Goal: Task Accomplishment & Management: Manage account settings

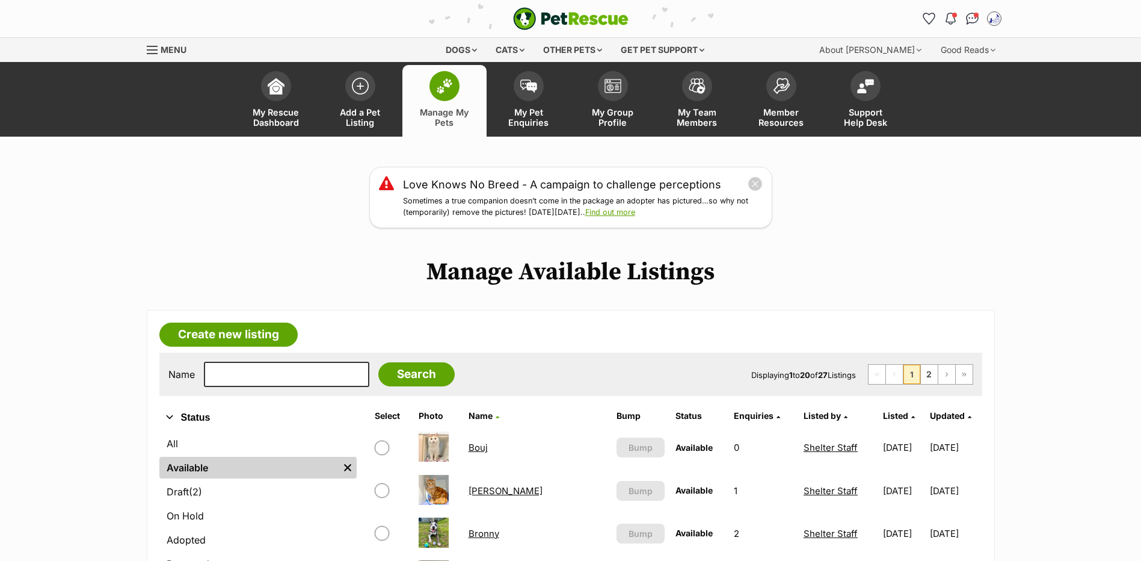
scroll to position [128, 0]
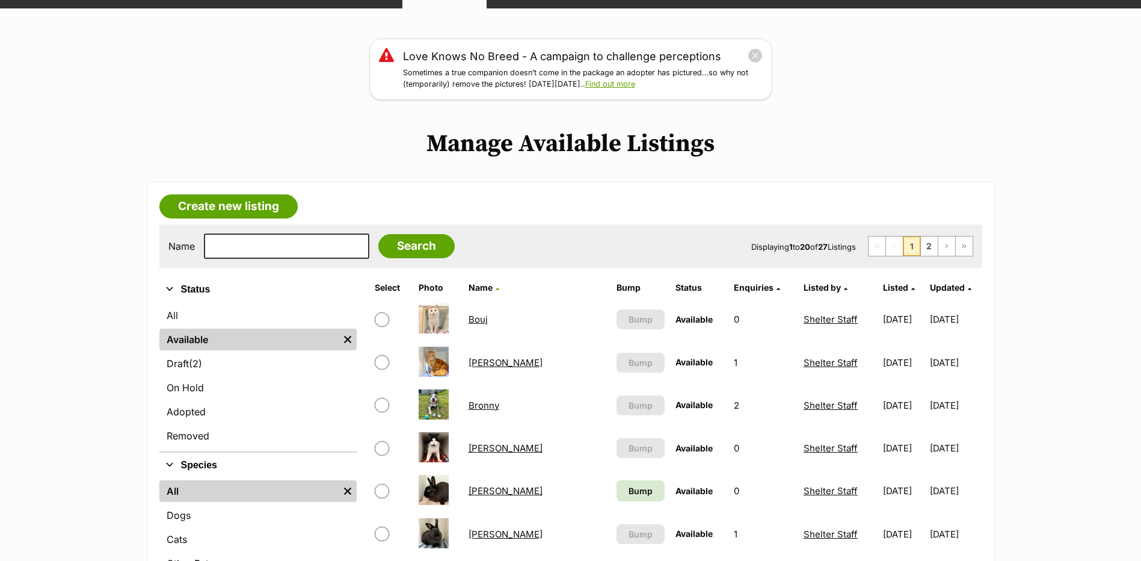
drag, startPoint x: 256, startPoint y: 238, endPoint x: 256, endPoint y: 248, distance: 10.8
drag, startPoint x: 251, startPoint y: 261, endPoint x: 236, endPoint y: 264, distance: 15.2
click at [251, 259] on input "text" at bounding box center [286, 245] width 165 height 25
type input "honey"
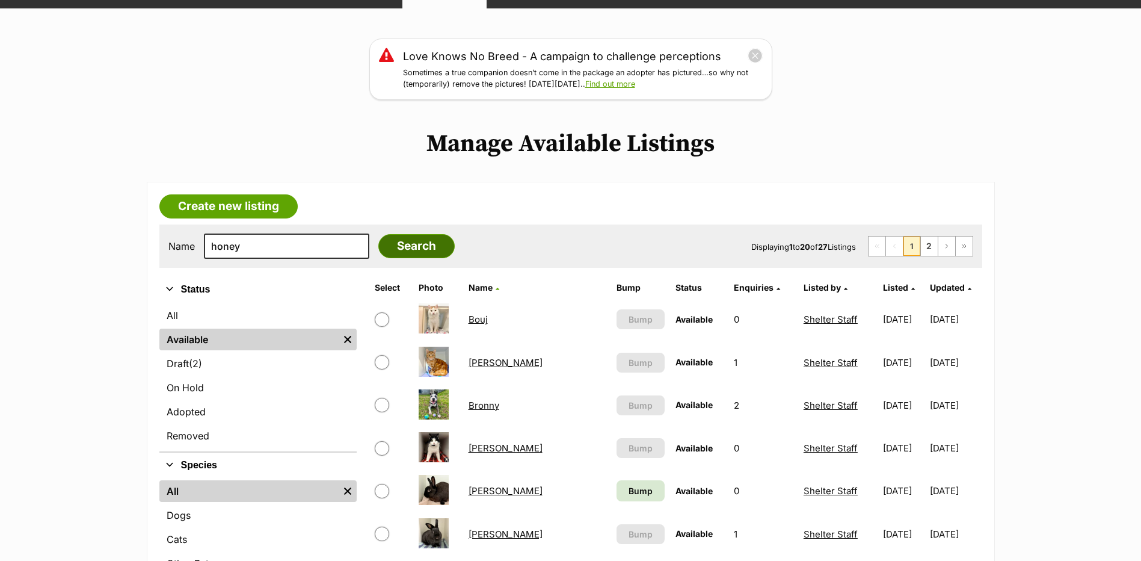
click at [405, 256] on input "Search" at bounding box center [416, 246] width 76 height 24
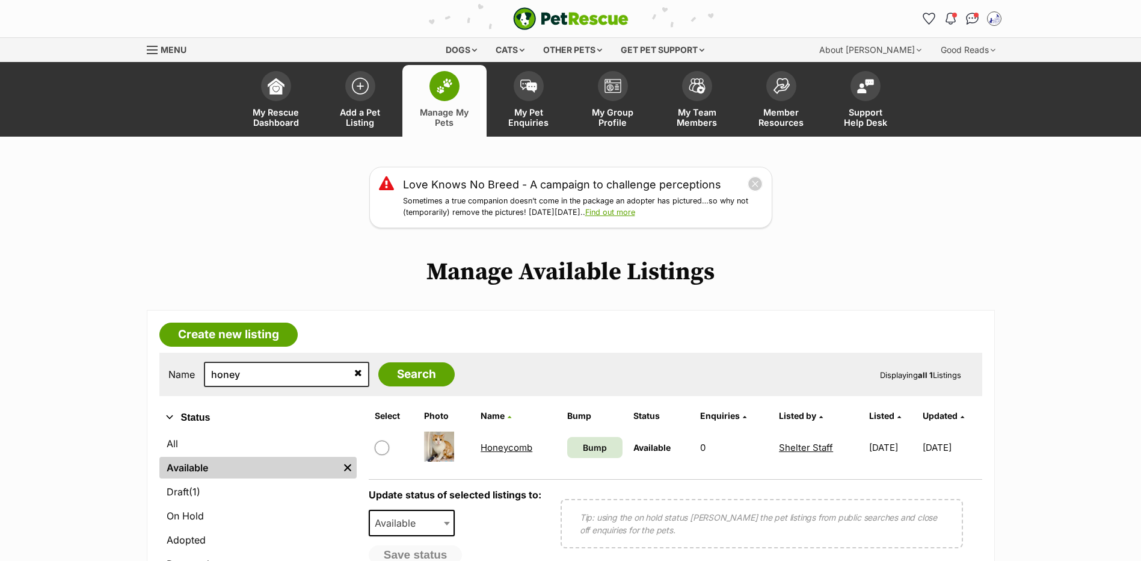
click at [504, 453] on link "Honeycomb" at bounding box center [507, 447] width 52 height 11
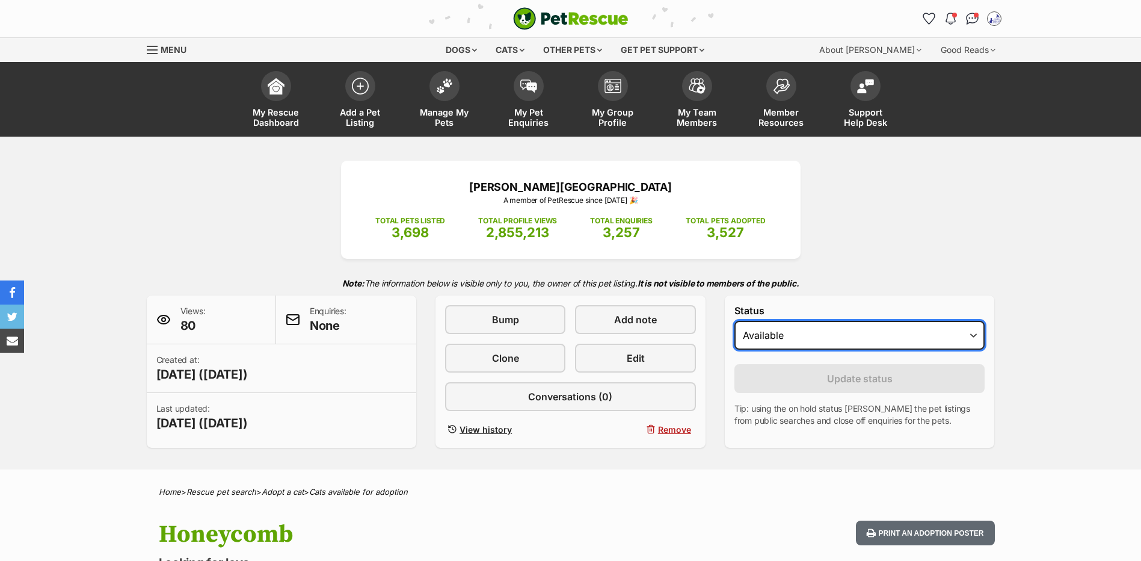
click at [782, 350] on select "Draft Available On hold Adopted" at bounding box center [860, 335] width 251 height 29
select select "rehomed"
click at [735, 338] on select "Draft Available On hold Adopted" at bounding box center [860, 335] width 251 height 29
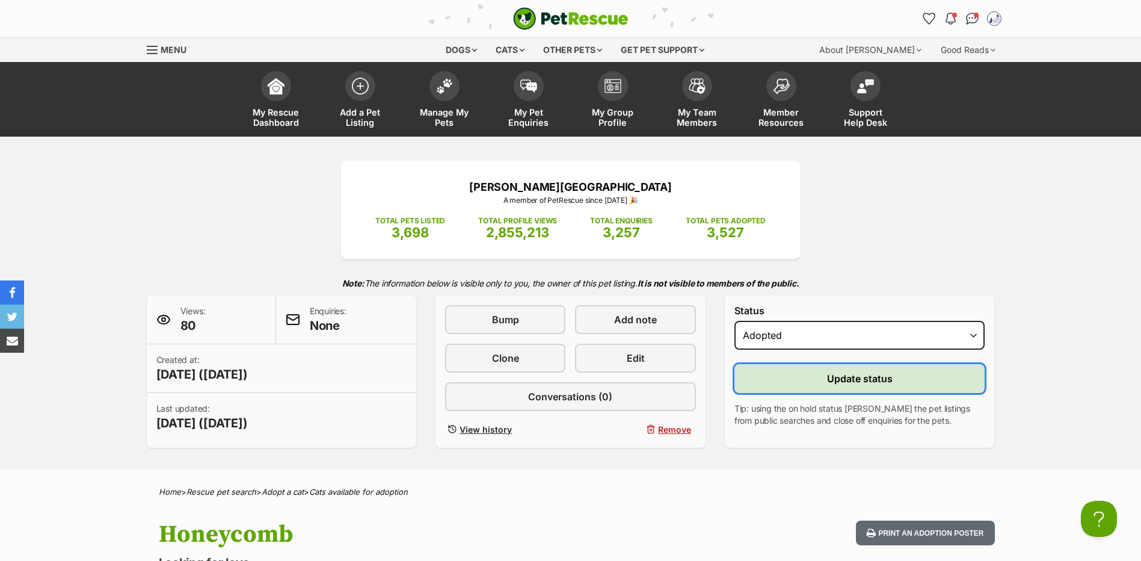
click at [795, 393] on button "Update status" at bounding box center [860, 378] width 251 height 29
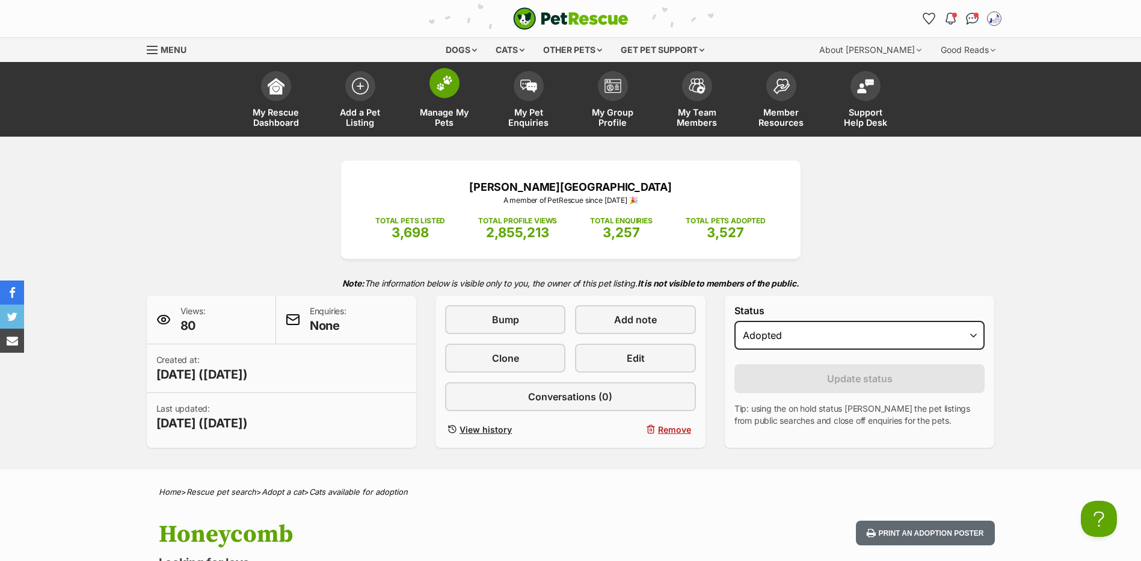
click at [427, 97] on link "Manage My Pets" at bounding box center [444, 101] width 84 height 72
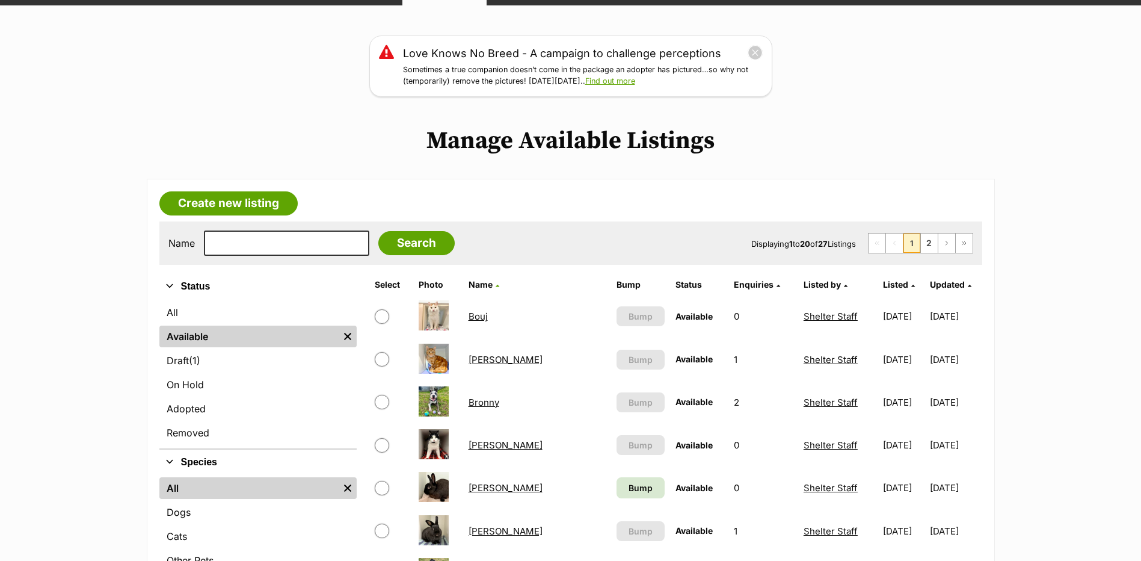
scroll to position [4, 0]
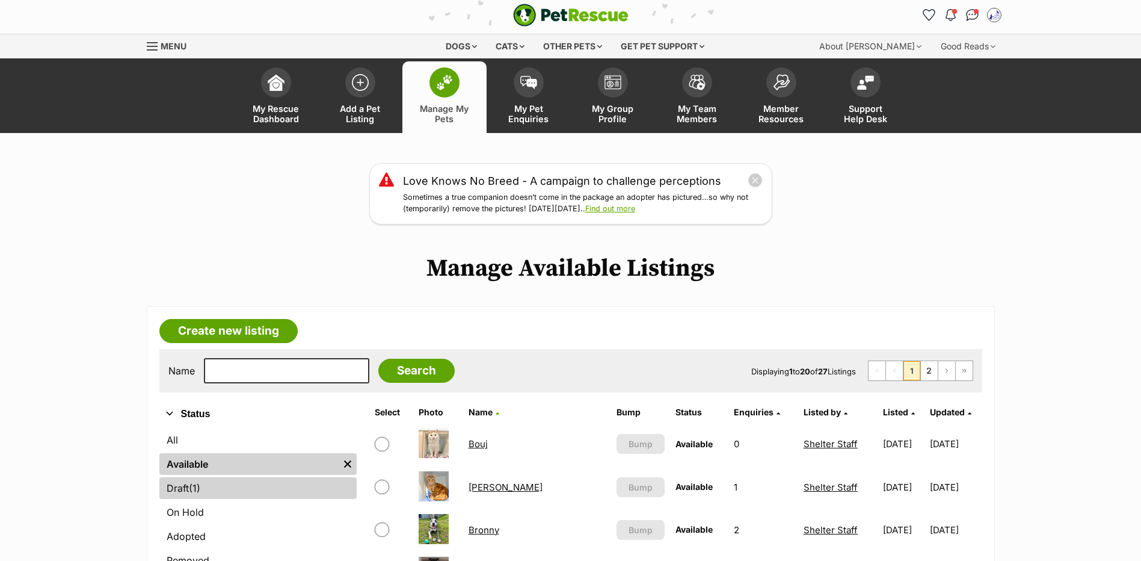
click at [215, 499] on link "Draft (1) Items" at bounding box center [257, 488] width 197 height 22
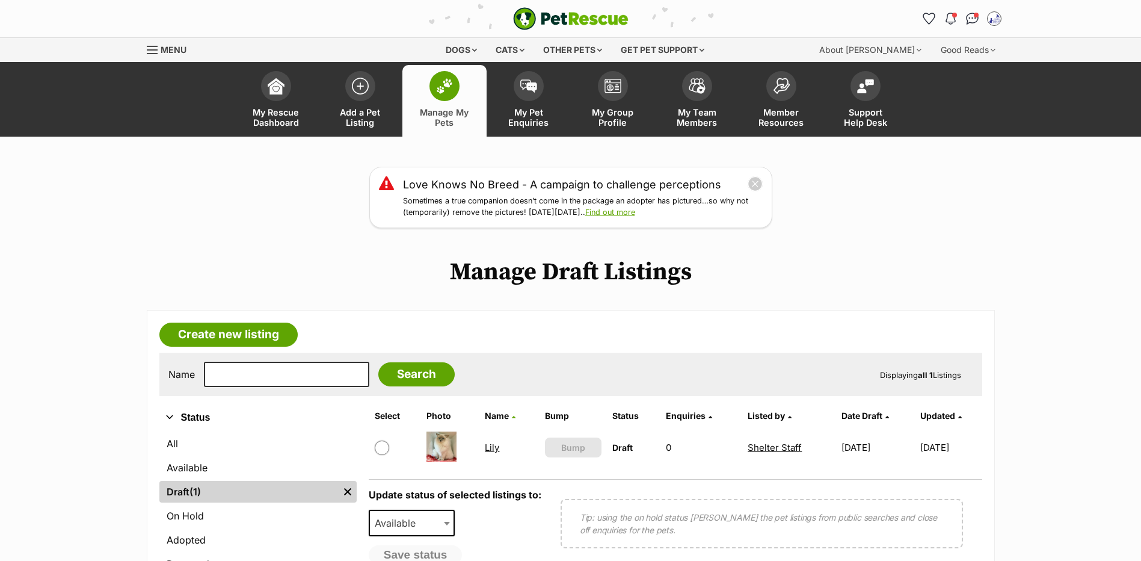
scroll to position [128, 0]
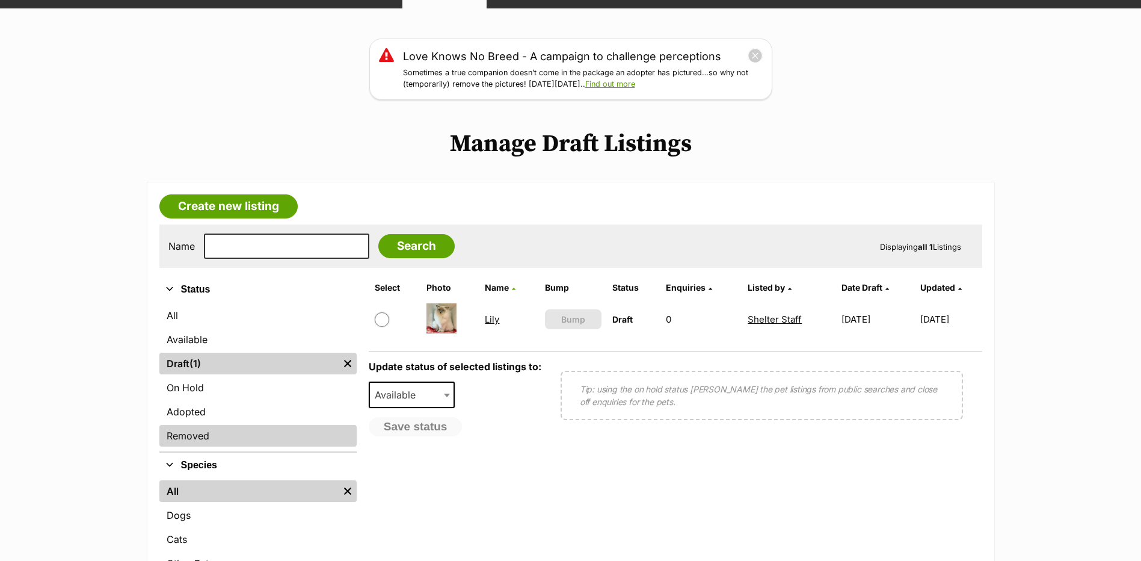
click at [215, 446] on link "Removed" at bounding box center [257, 436] width 197 height 22
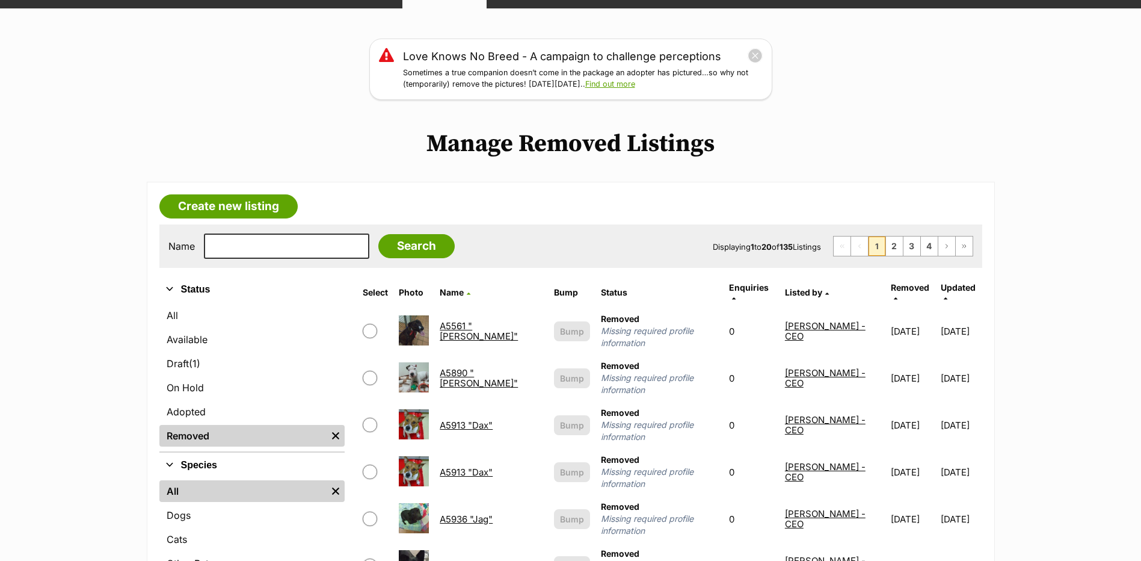
scroll to position [257, 0]
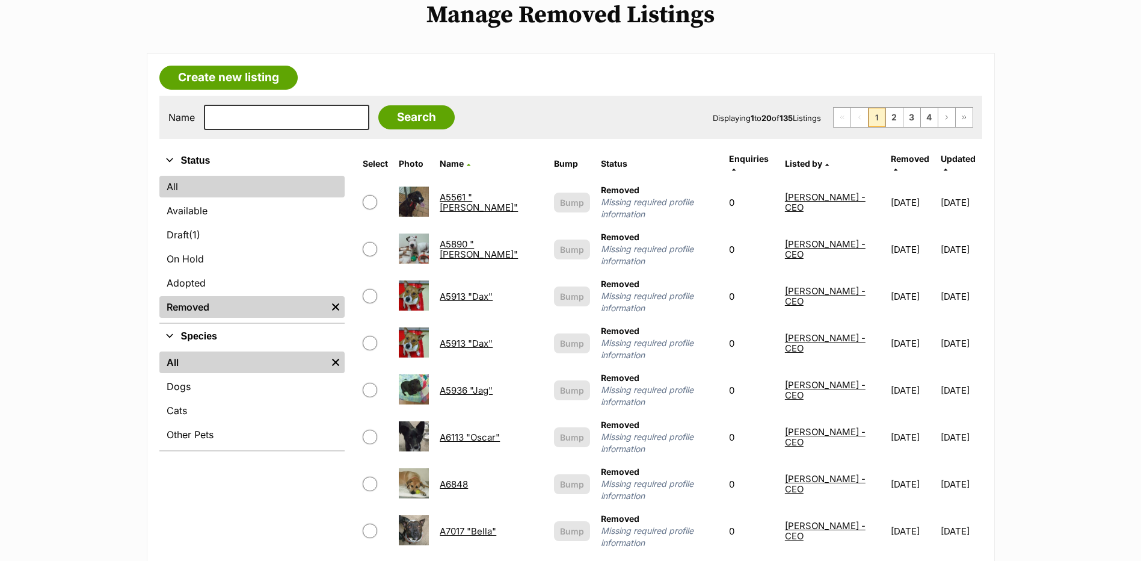
click at [262, 197] on link "All" at bounding box center [252, 187] width 186 height 22
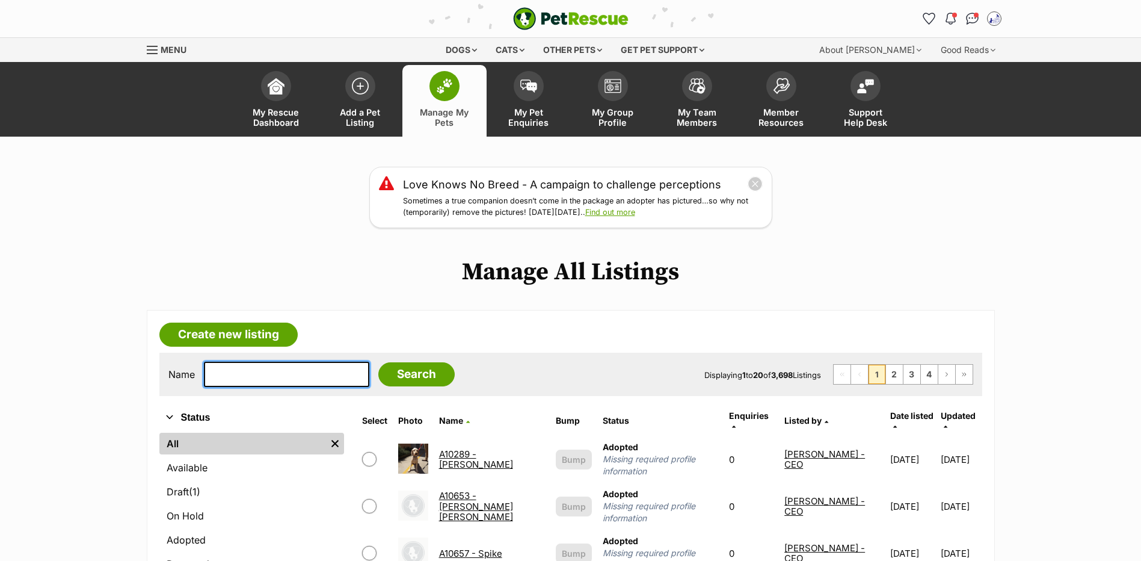
click at [299, 387] on input "text" at bounding box center [286, 374] width 165 height 25
type input "thor"
click at [378, 362] on input "Search" at bounding box center [416, 374] width 76 height 24
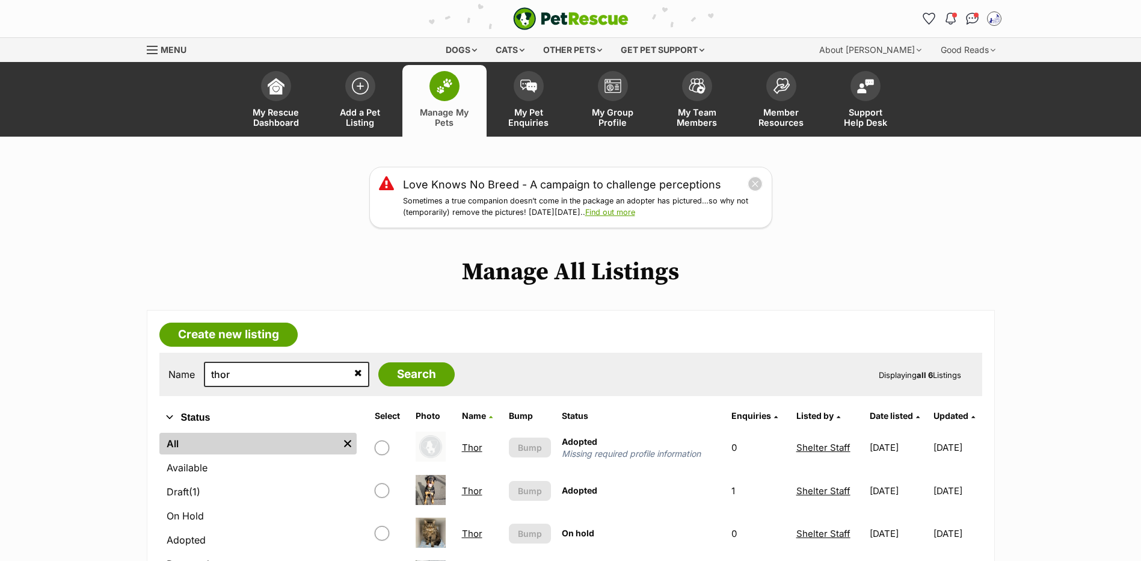
scroll to position [128, 0]
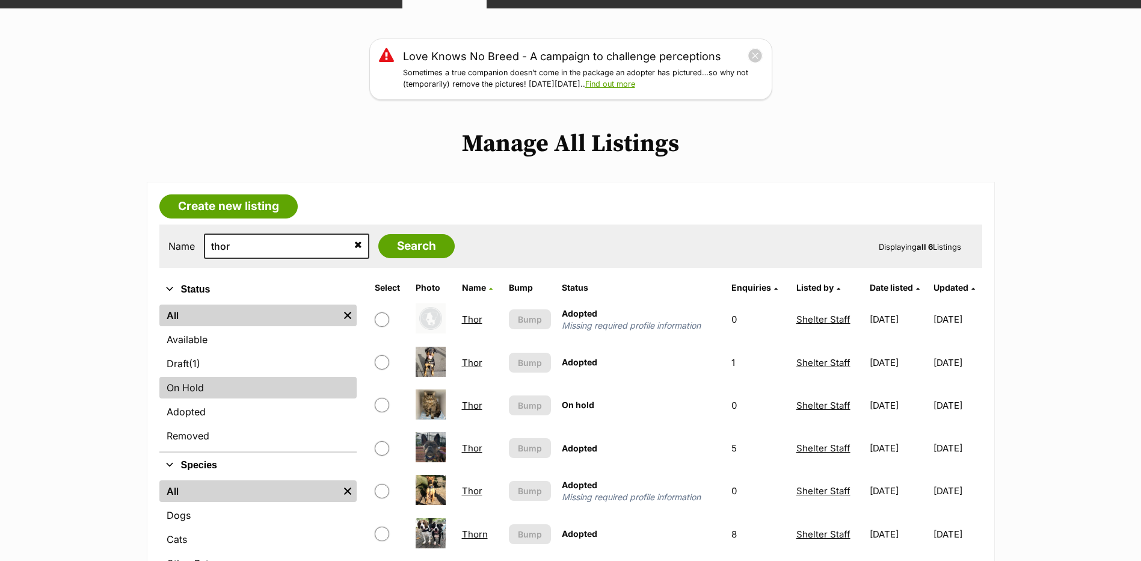
click at [215, 398] on link "On Hold" at bounding box center [257, 388] width 197 height 22
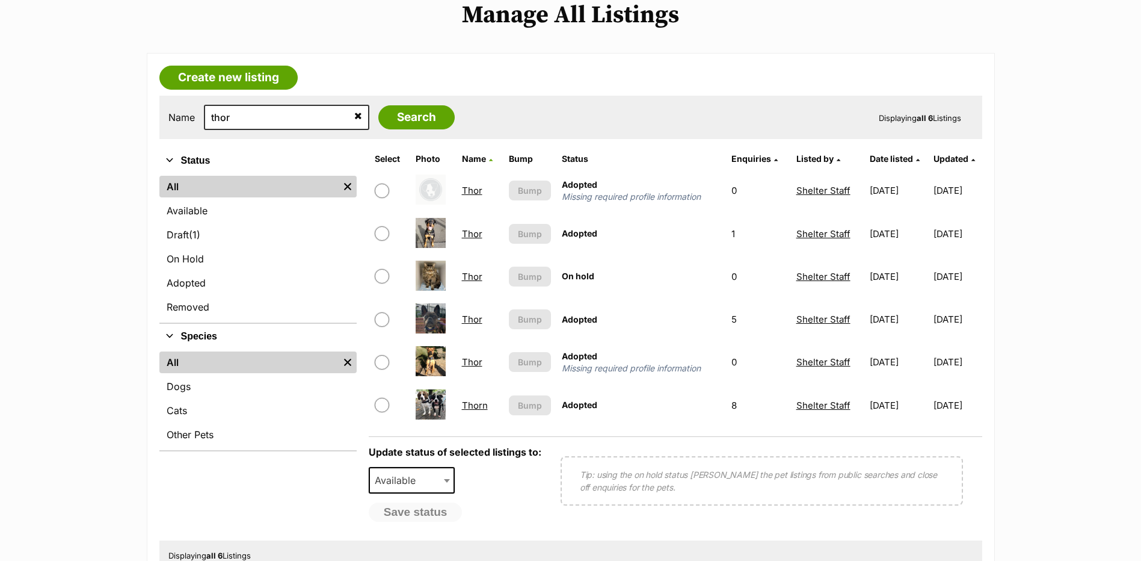
scroll to position [385, 0]
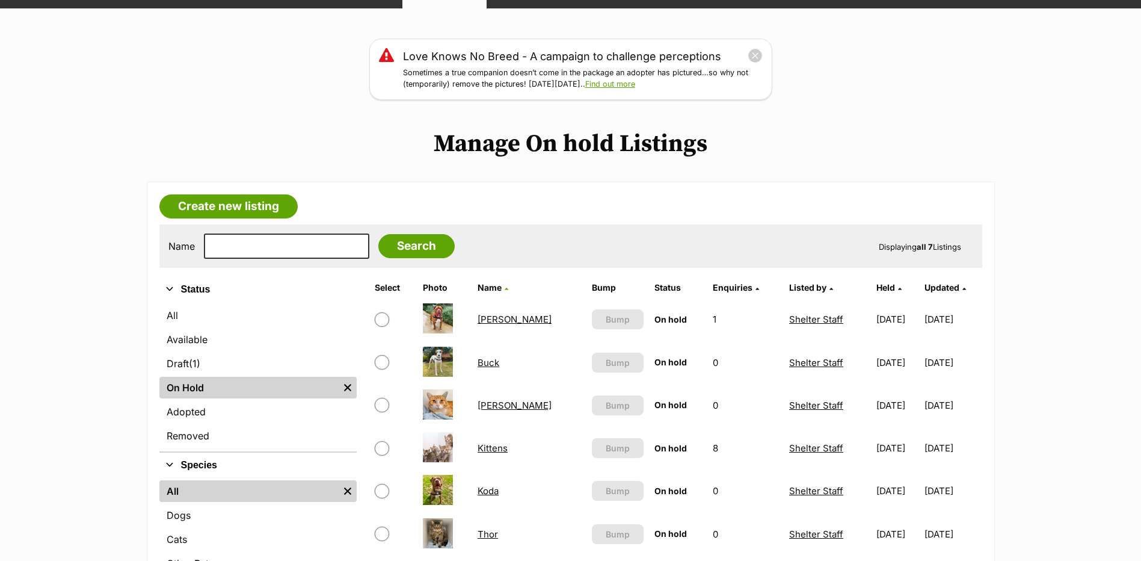
scroll to position [257, 0]
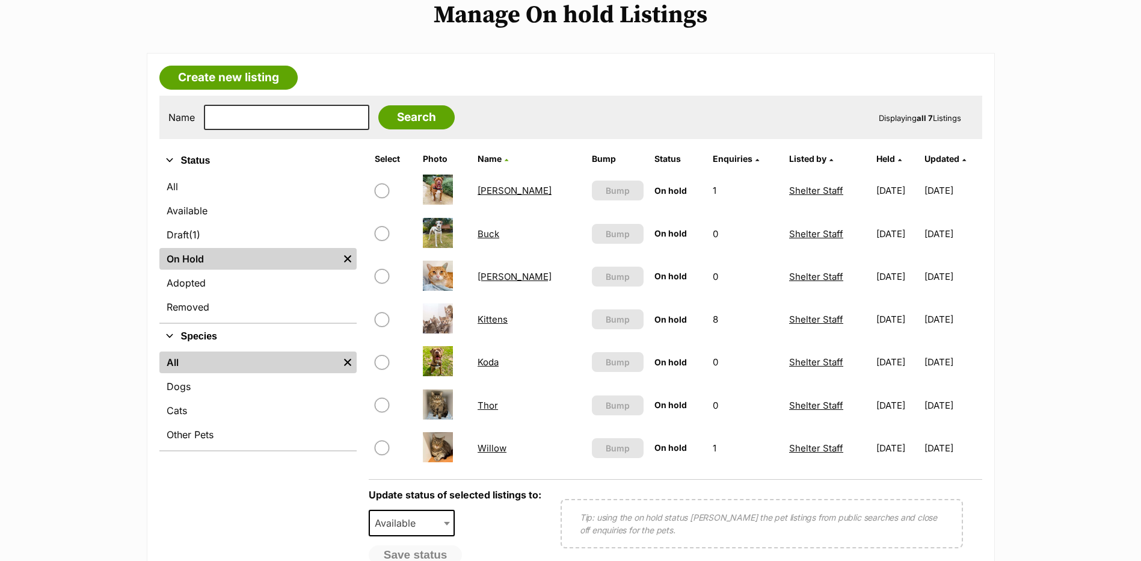
click at [484, 411] on link "Thor" at bounding box center [488, 404] width 20 height 11
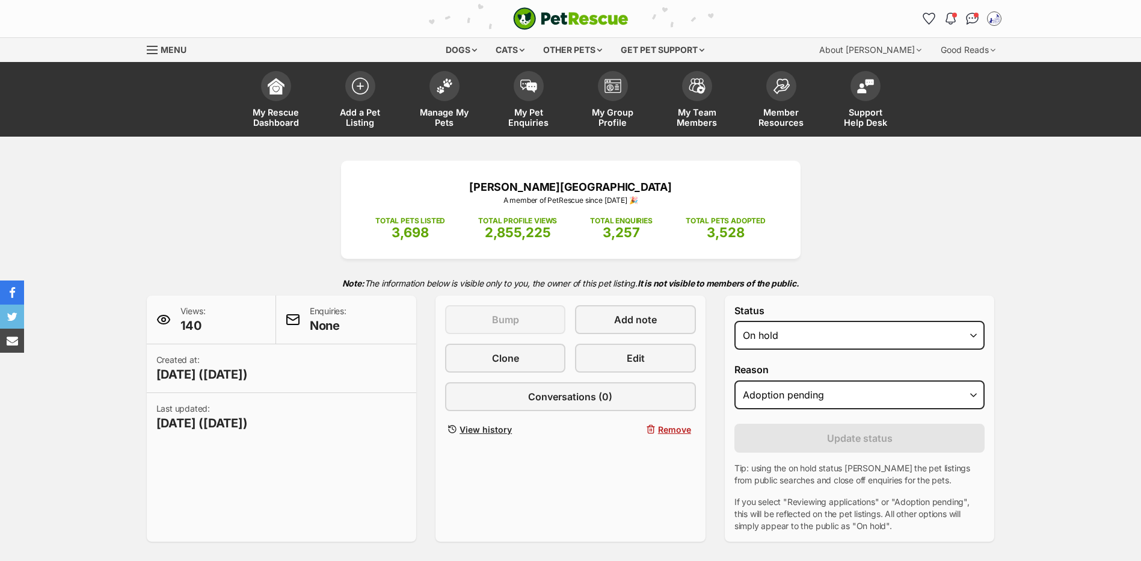
click at [838, 339] on select "Draft Available On hold Adopted" at bounding box center [860, 335] width 251 height 29
select select "active"
click at [735, 338] on select "Draft Available On hold Adopted" at bounding box center [860, 335] width 251 height 29
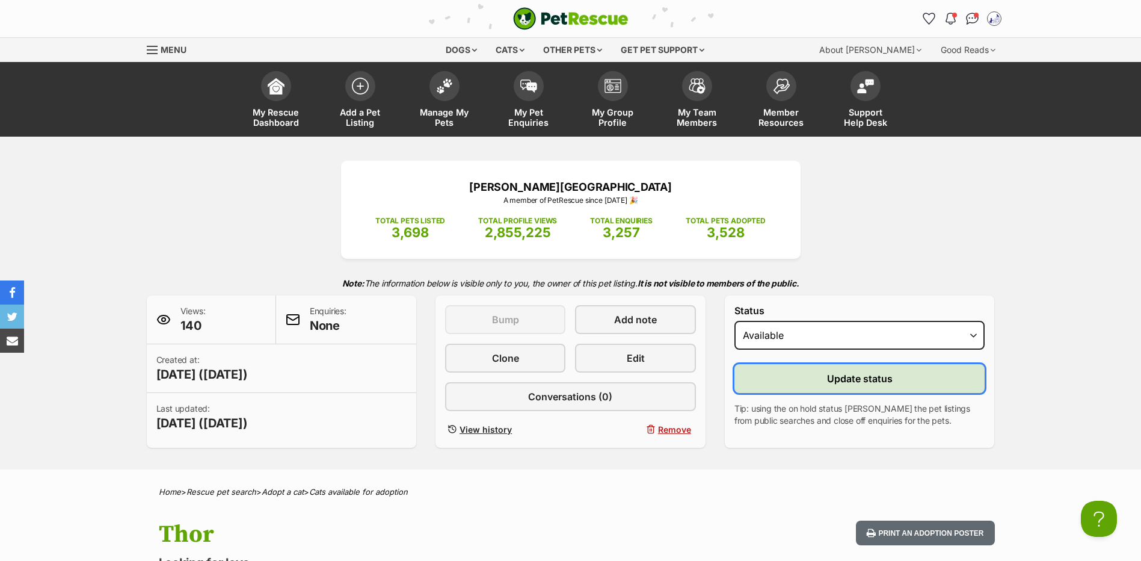
click at [887, 386] on span "Update status" at bounding box center [860, 378] width 66 height 14
